Goal: Task Accomplishment & Management: Manage account settings

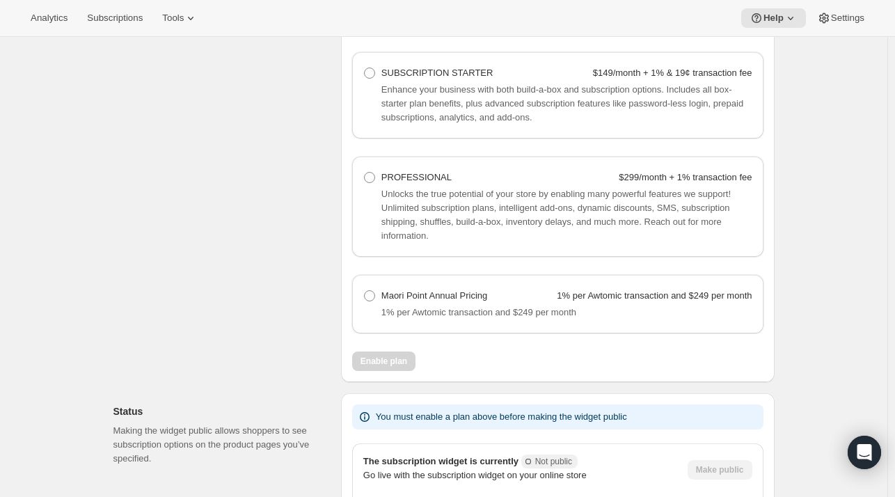
scroll to position [1035, 0]
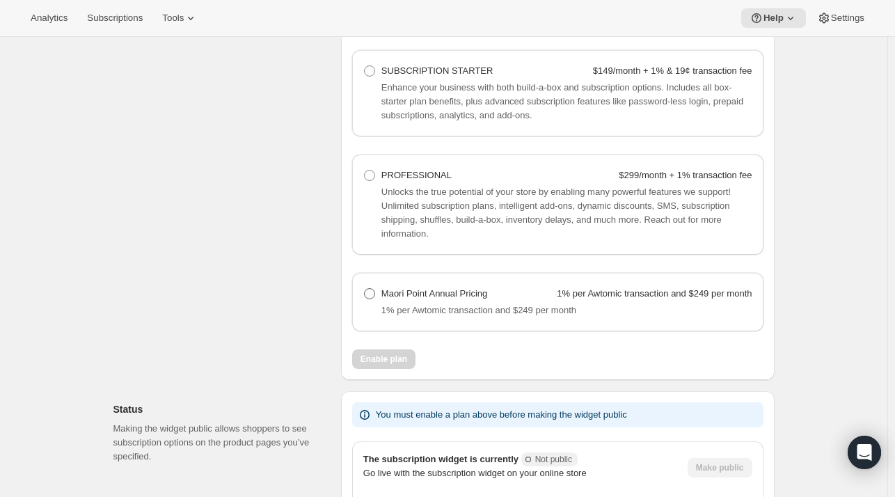
click at [373, 294] on span at bounding box center [369, 293] width 11 height 11
click at [365, 289] on Pricing "Maori Point Annual Pricing 1% per Awtomic transaction and $249 per month" at bounding box center [364, 288] width 1 height 1
radio Pricing "true"
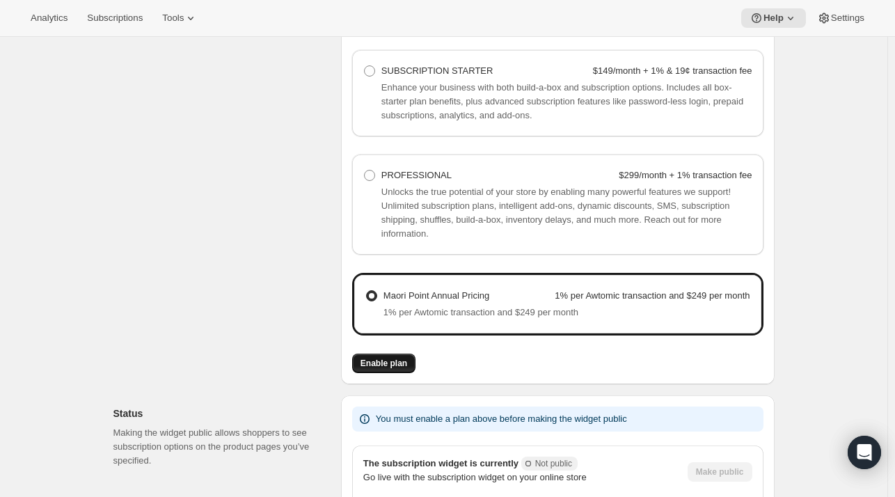
click at [385, 362] on span "Enable plan" at bounding box center [383, 363] width 47 height 11
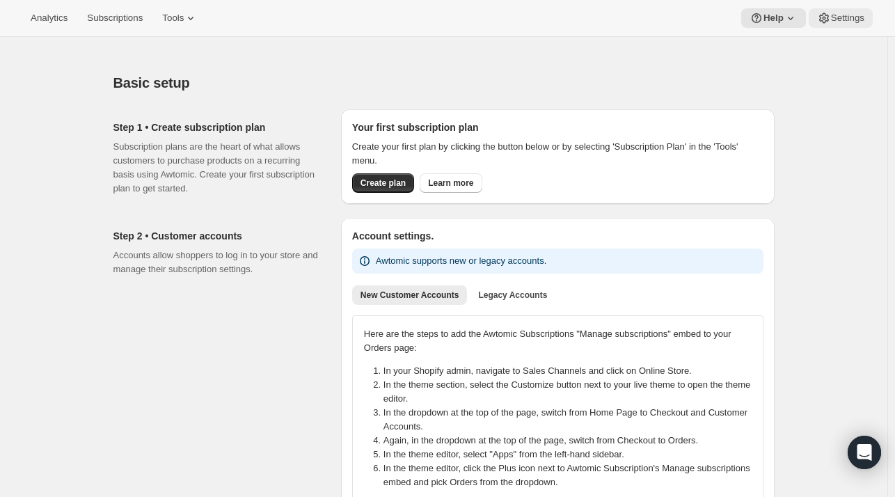
click at [849, 22] on span "Settings" at bounding box center [847, 18] width 33 height 11
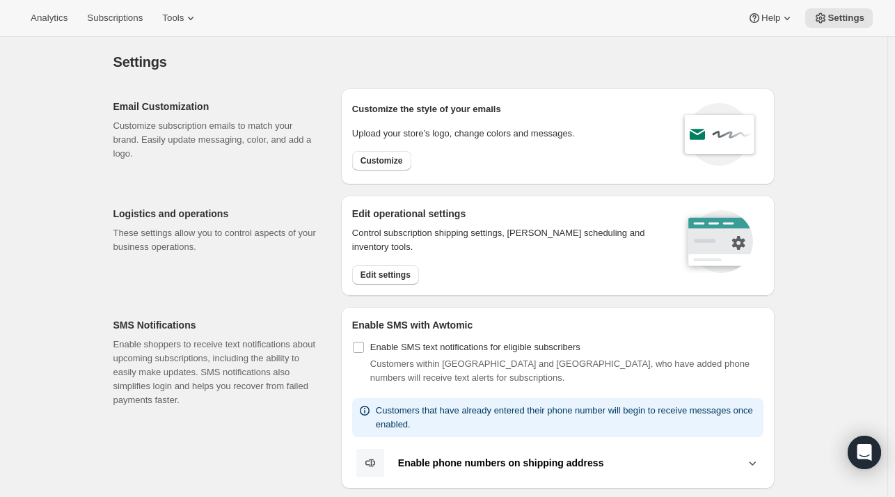
scroll to position [2, 0]
click at [394, 154] on span "Customize" at bounding box center [381, 159] width 42 height 11
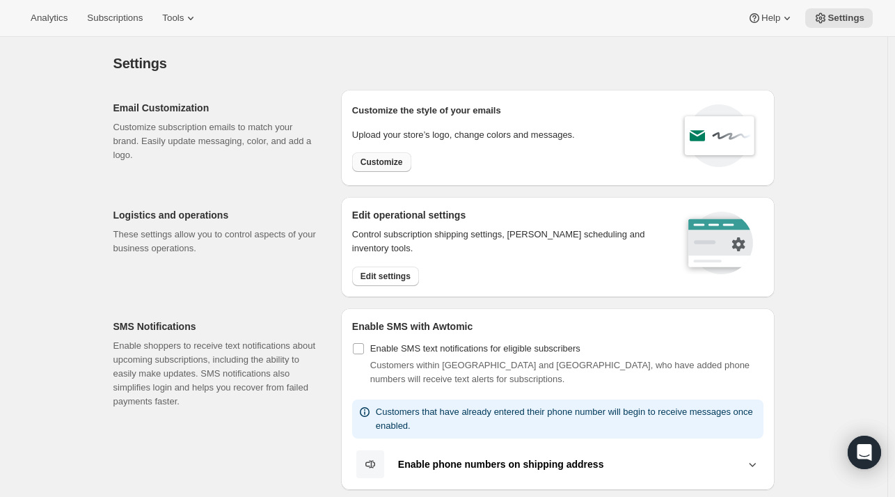
select select "subscriptionMessage"
select select "5"
select select "15"
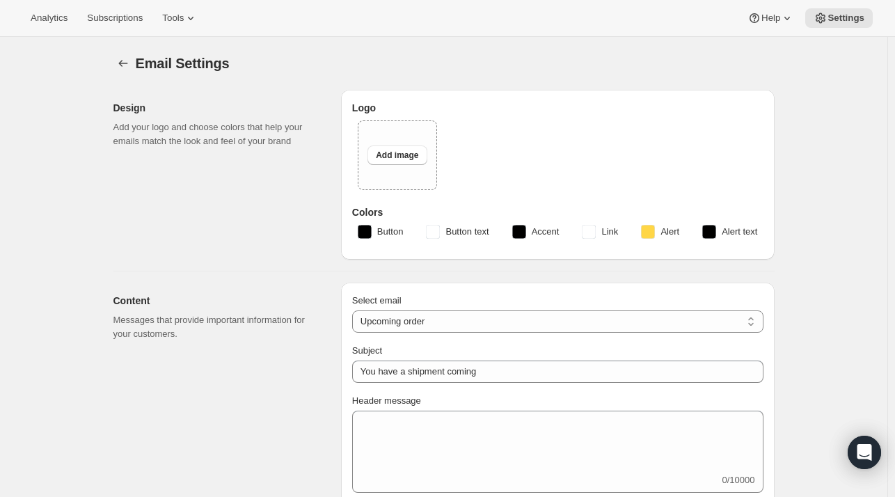
type input "Professors' Club Upcoming Shipment"
type textarea "Lor Ips! Dolo sitametco adipisci eli sed Doeiu Tempo Incididunt' Utla et dolor!…"
select select "14"
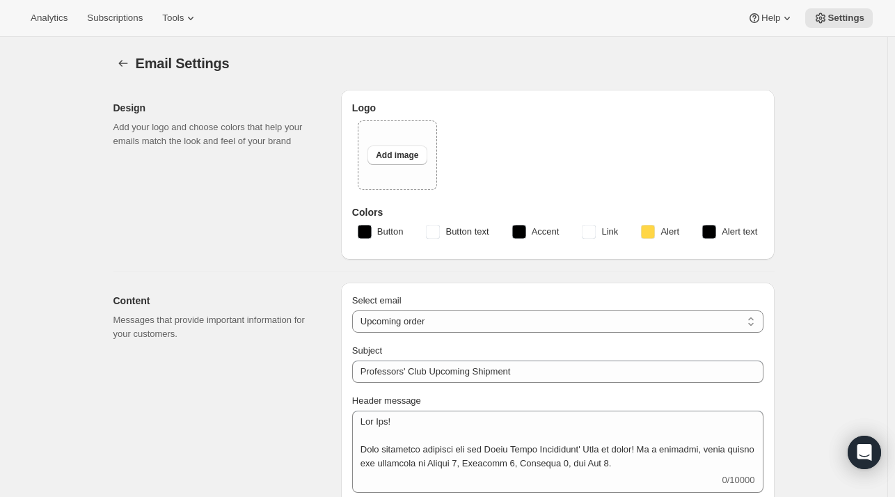
select select "14"
type input "Maori Point Wines"
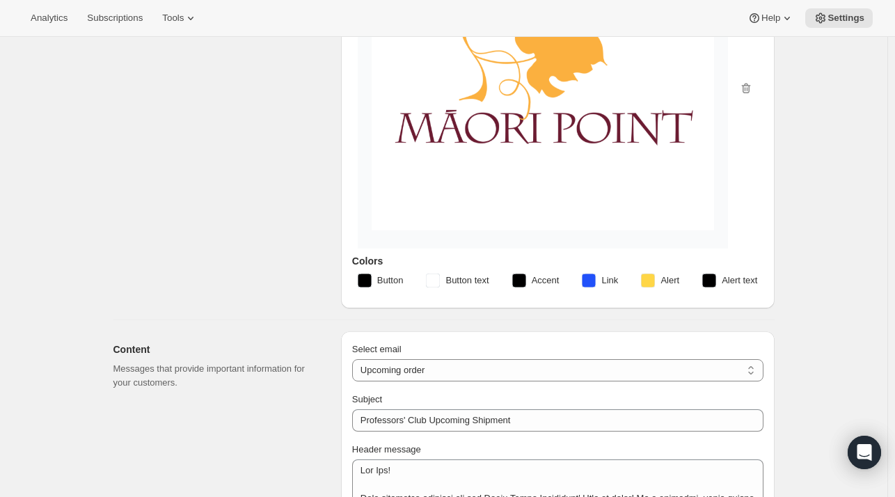
scroll to position [189, 0]
click at [520, 230] on img at bounding box center [543, 87] width 342 height 285
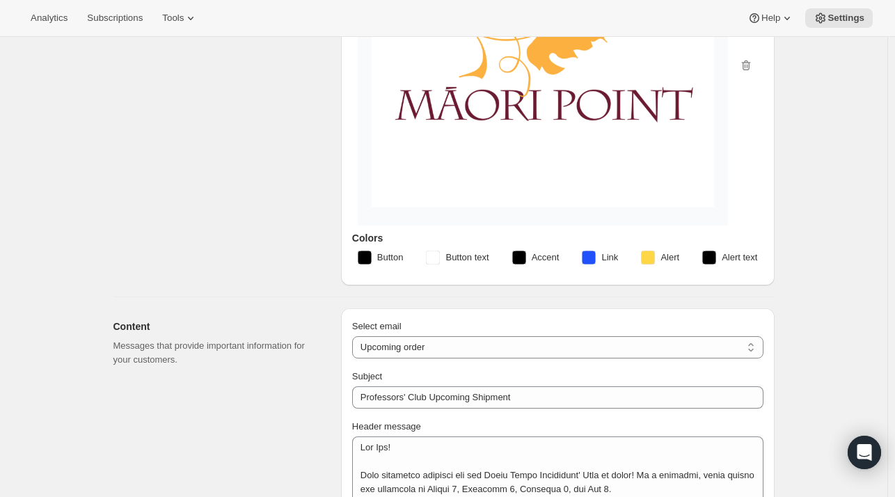
scroll to position [183, 0]
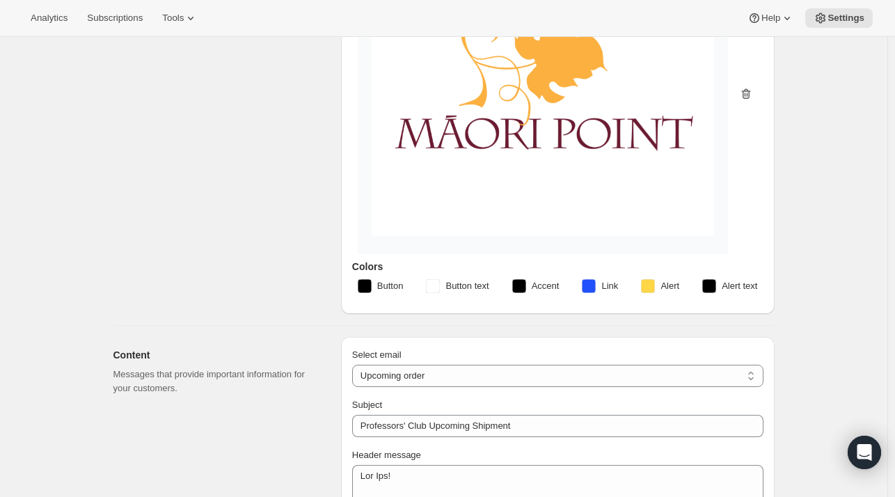
click at [749, 101] on icon "button" at bounding box center [746, 94] width 14 height 14
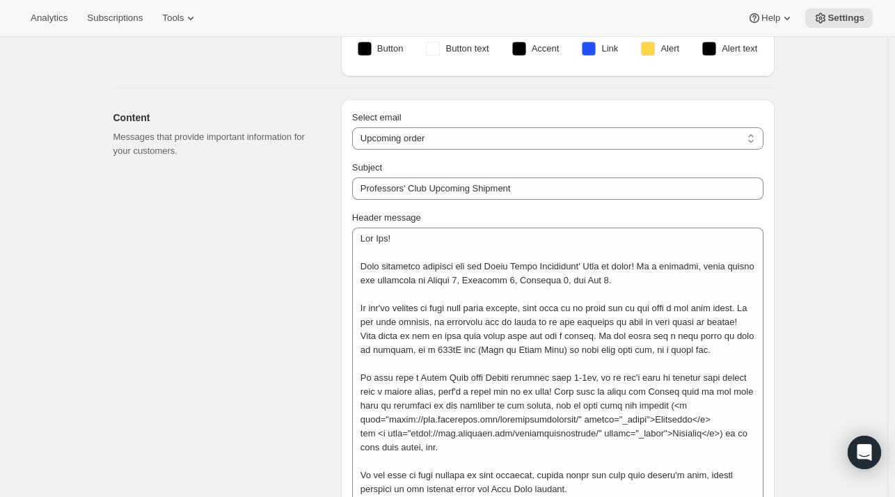
scroll to position [0, 0]
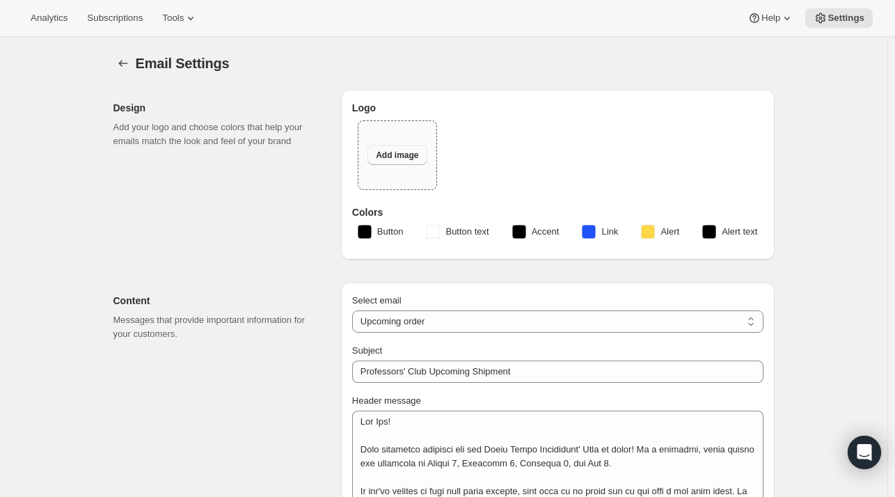
click at [399, 155] on span "Add image" at bounding box center [397, 155] width 42 height 11
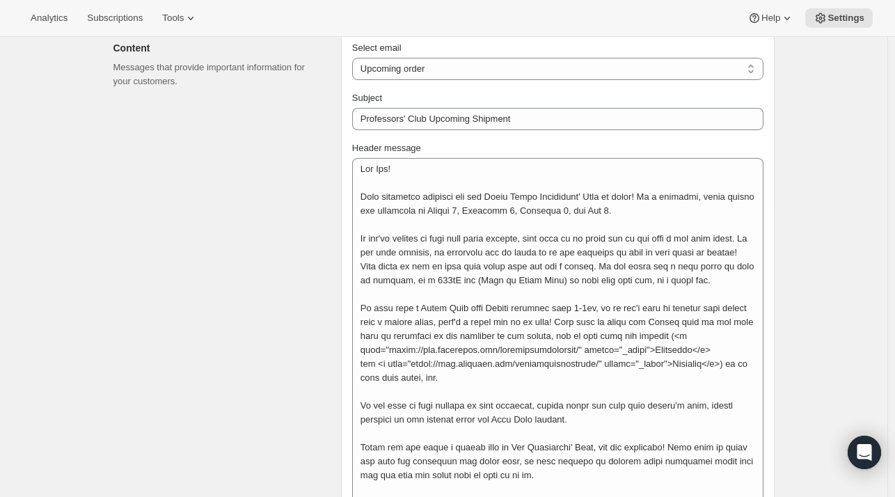
scroll to position [470, 0]
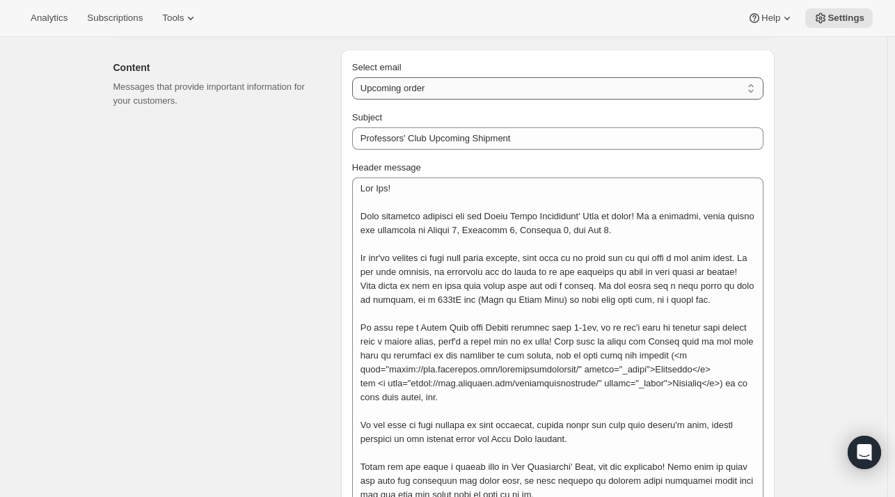
click at [446, 84] on select "New subscription Upcoming order Failed payment Delayed subscription (inventory …" at bounding box center [557, 88] width 411 height 22
select select "welcomeMessage"
click at [355, 77] on select "New subscription Upcoming order Failed payment Delayed subscription (inventory …" at bounding box center [557, 88] width 411 height 22
type input "Welcome to the Professors' Club!"
type textarea "Loremip do sit Ametconsec’ Adip! El’se doeiusmo te inci utl et dolor! Ma a enim…"
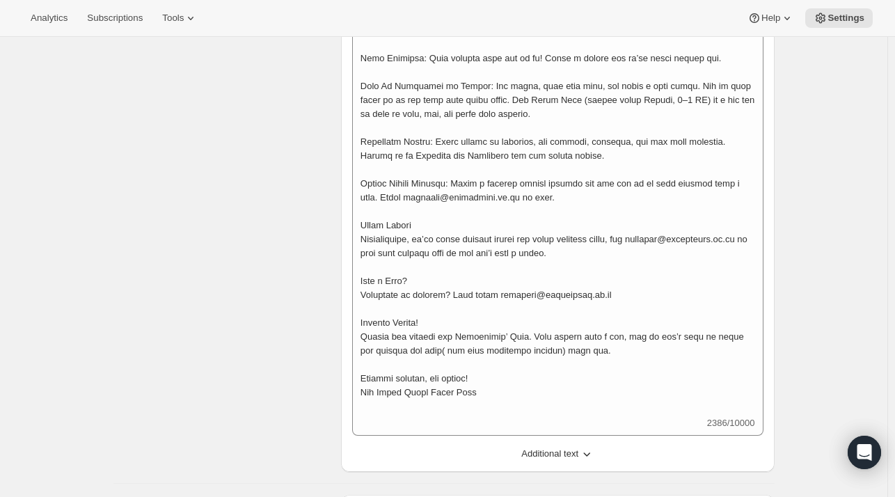
scroll to position [1007, 0]
